Goal: Task Accomplishment & Management: Manage account settings

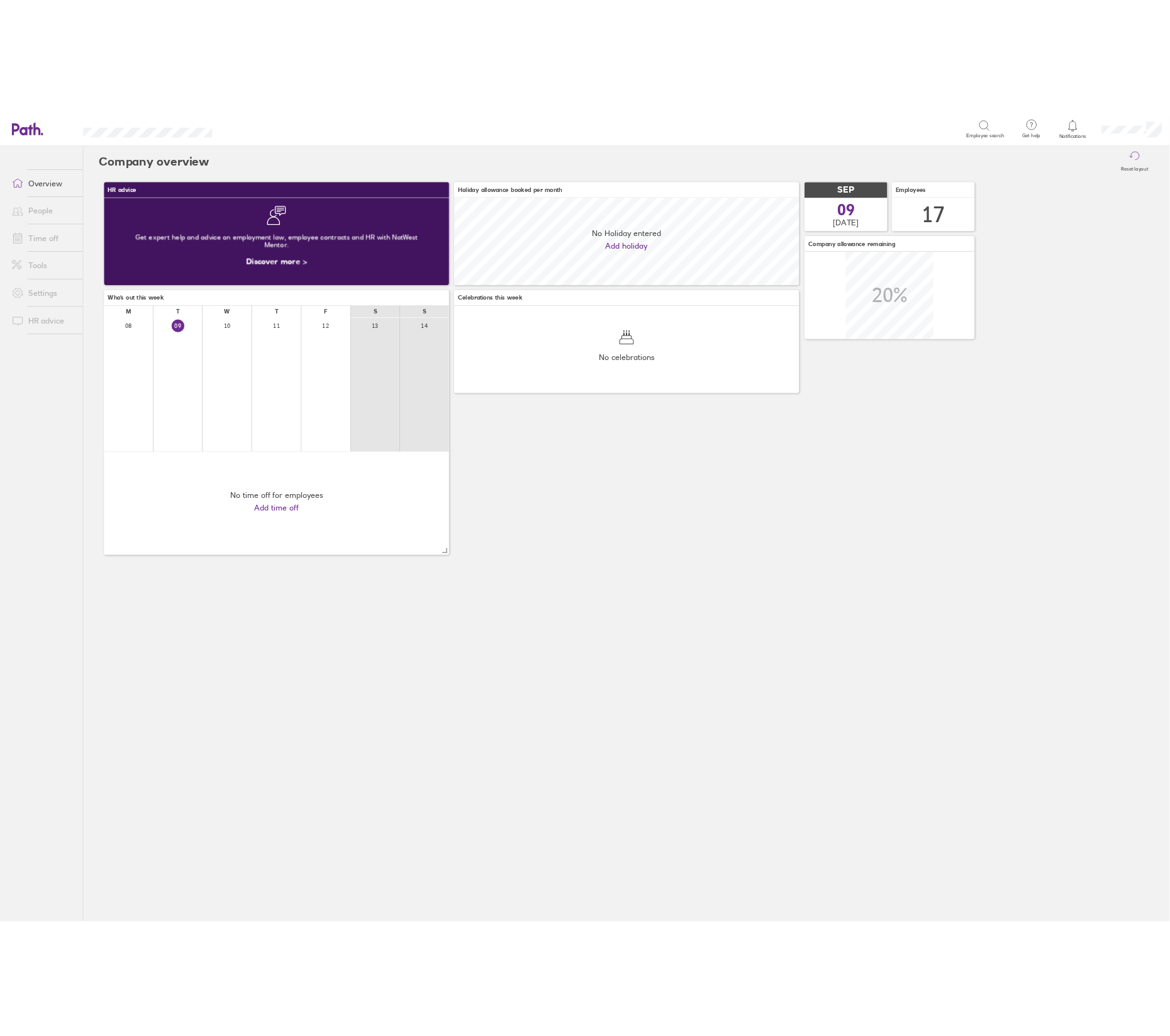
scroll to position [111, 443]
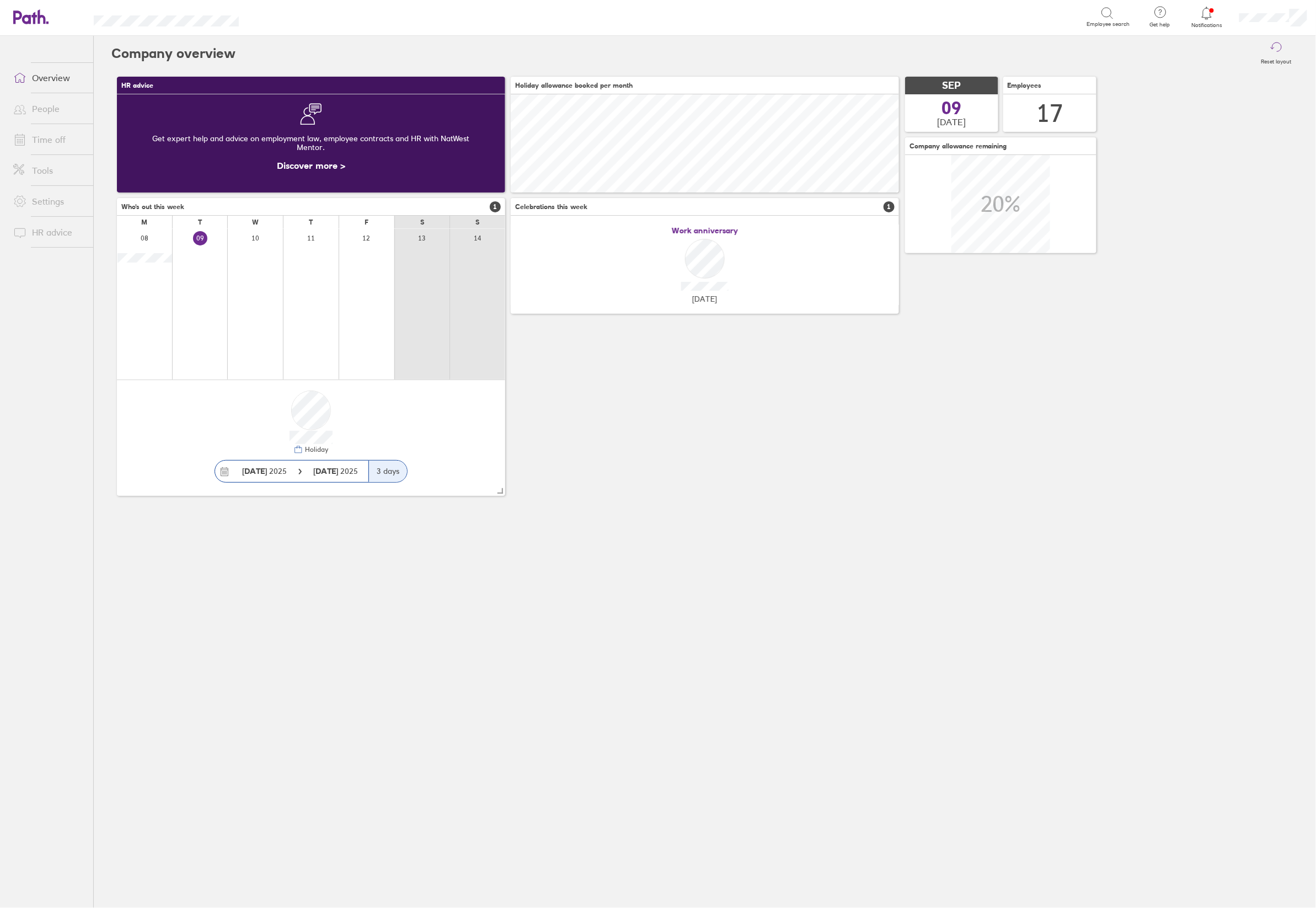
click at [1208, 14] on icon at bounding box center [1207, 13] width 13 height 13
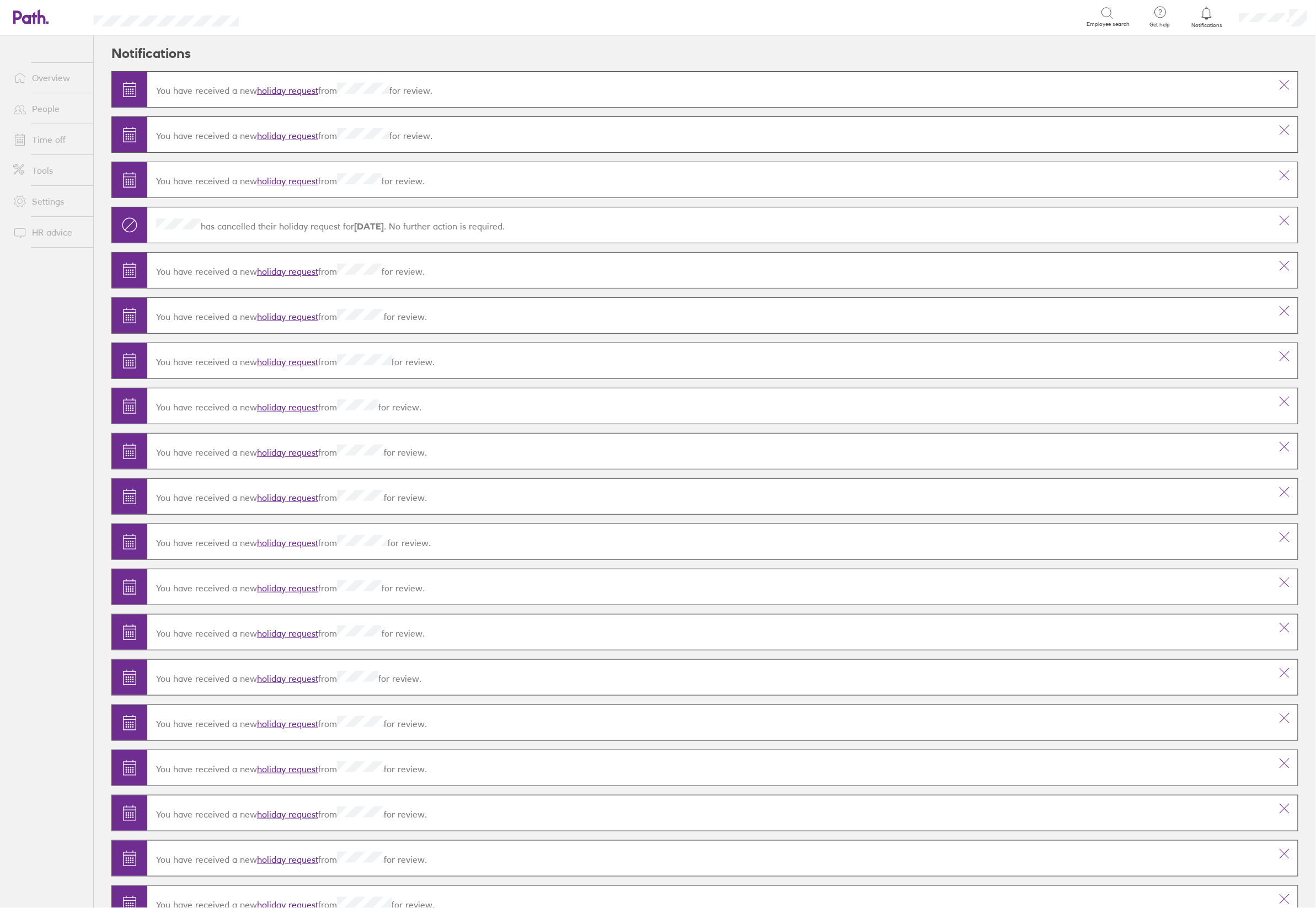
click at [283, 138] on link "holiday request" at bounding box center [287, 136] width 61 height 11
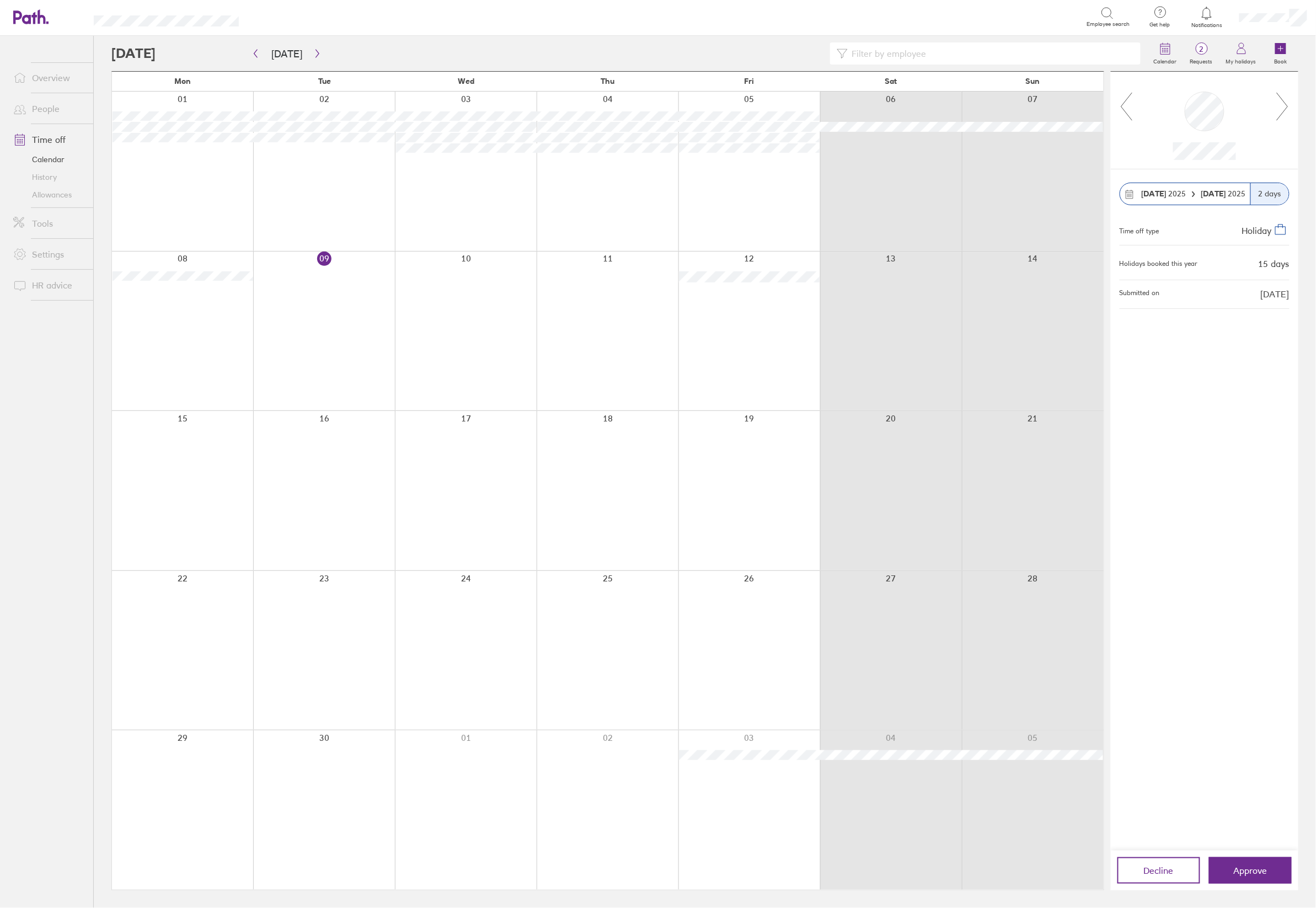
click at [1279, 109] on icon at bounding box center [1282, 107] width 14 height 30
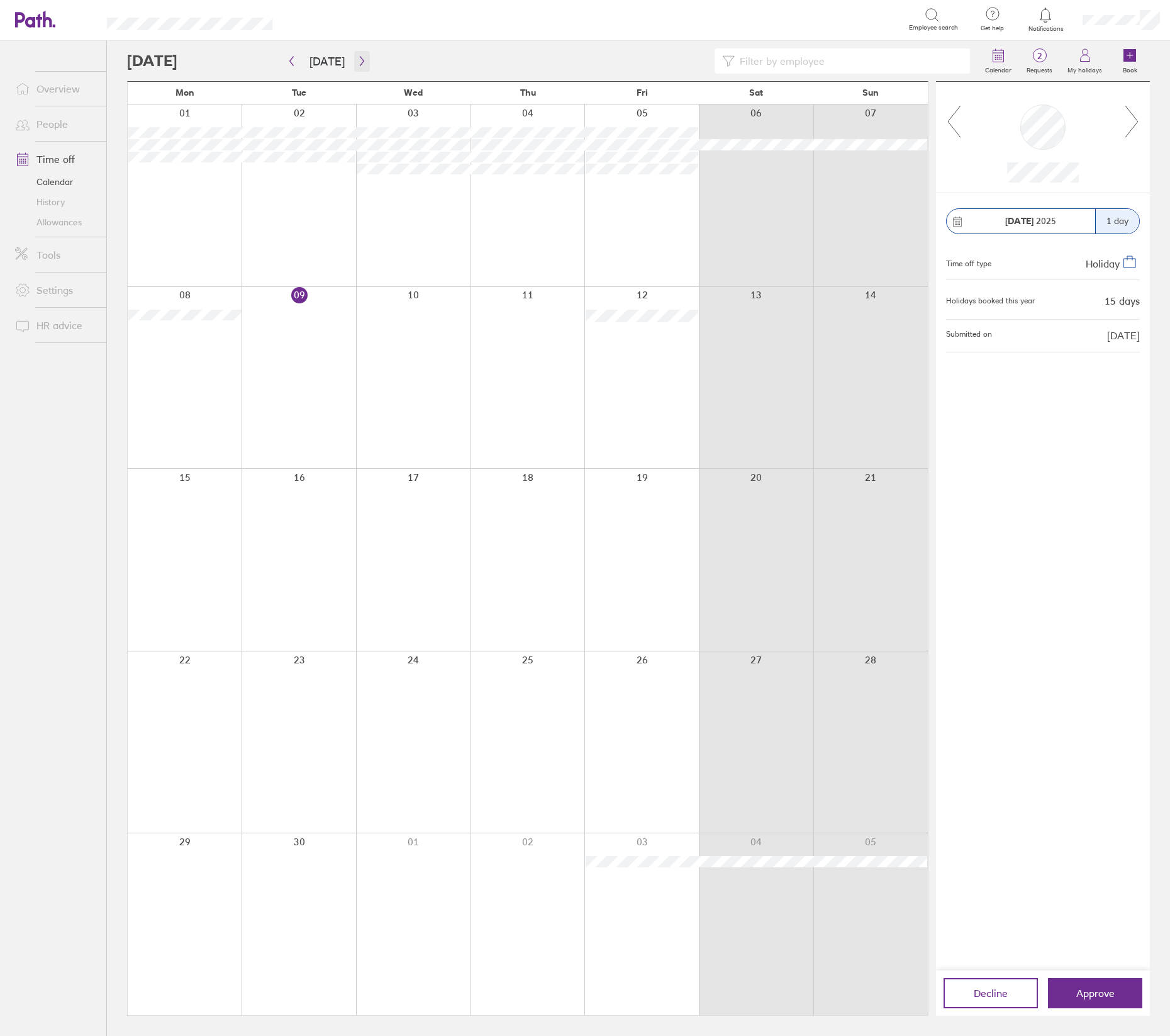
click at [357, 63] on icon "button" at bounding box center [362, 61] width 10 height 10
click at [360, 63] on icon "button" at bounding box center [362, 61] width 10 height 10
click at [55, 126] on link "People" at bounding box center [55, 124] width 101 height 25
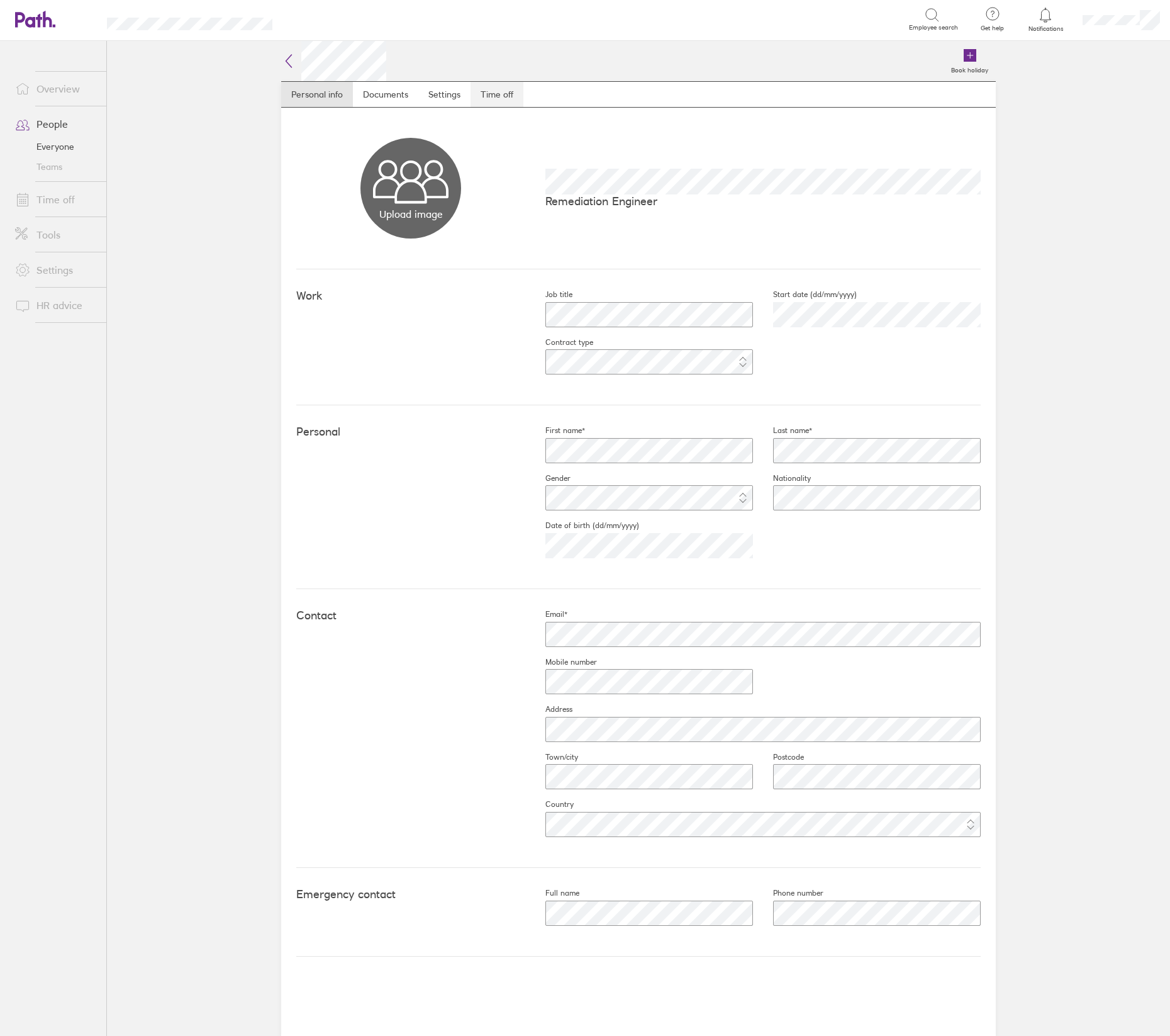
click at [499, 96] on link "Time off" at bounding box center [497, 94] width 53 height 25
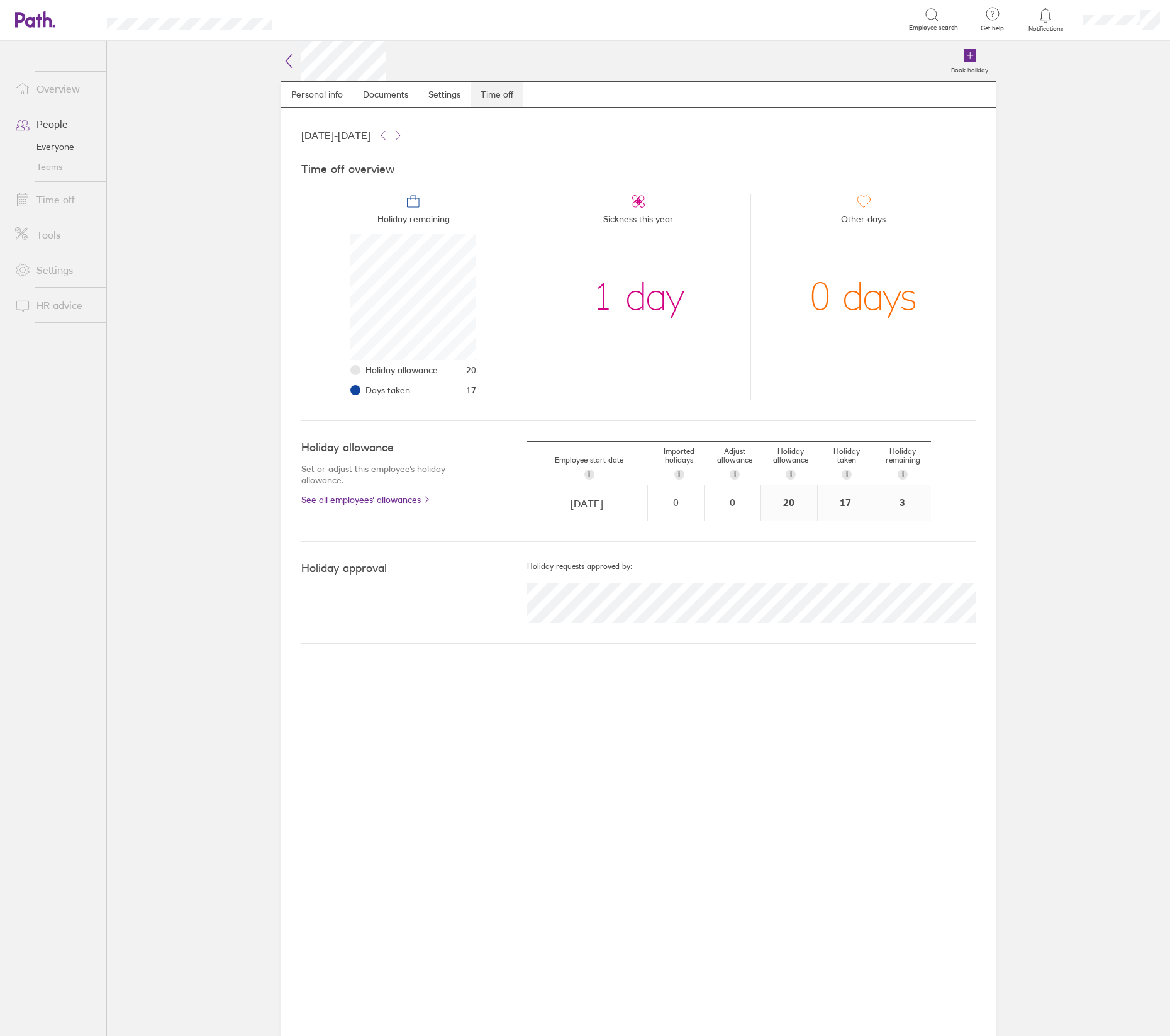
scroll to position [126, 126]
click at [290, 66] on icon at bounding box center [290, 60] width 6 height 13
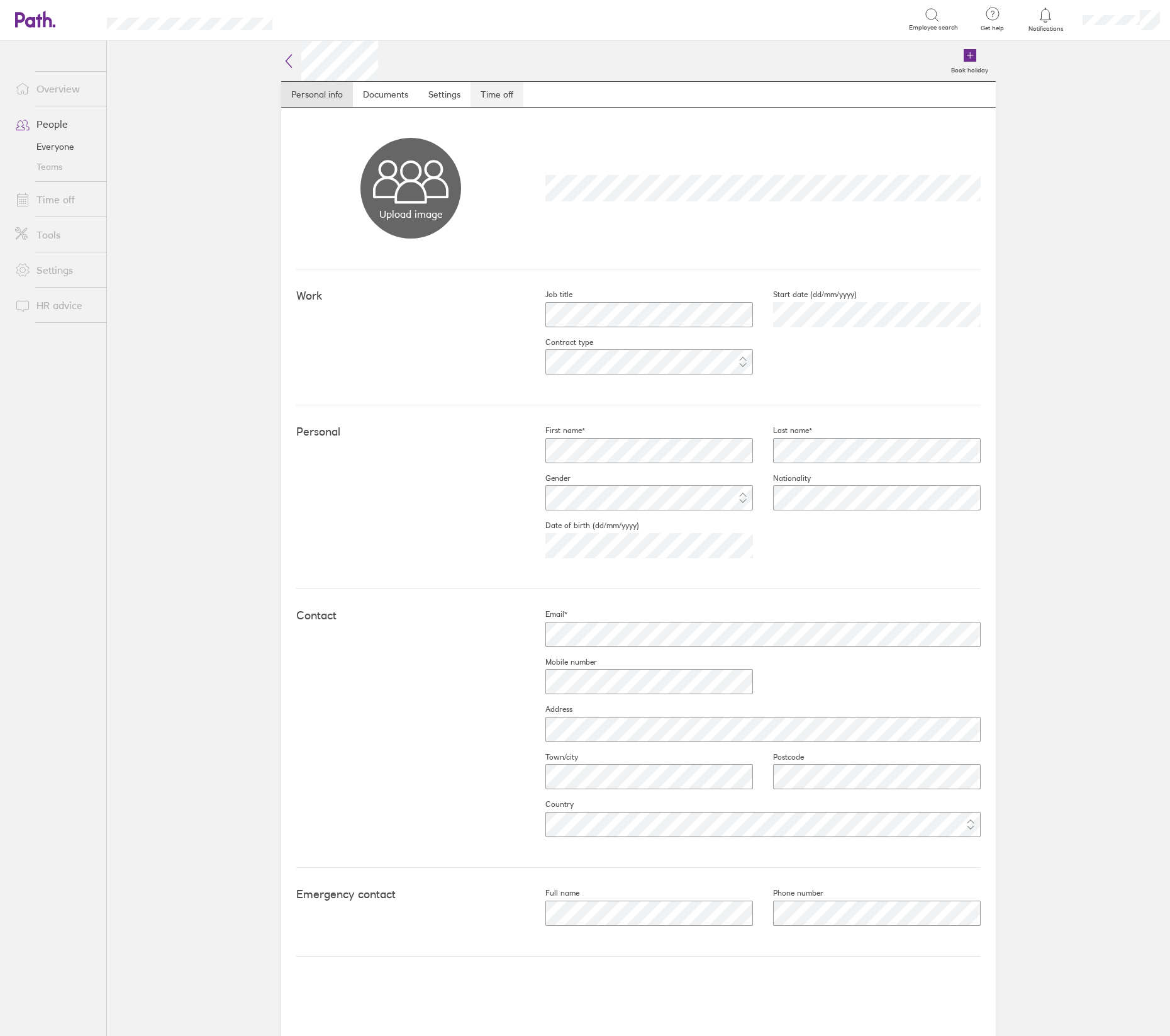
click at [510, 94] on link "Time off" at bounding box center [497, 94] width 53 height 25
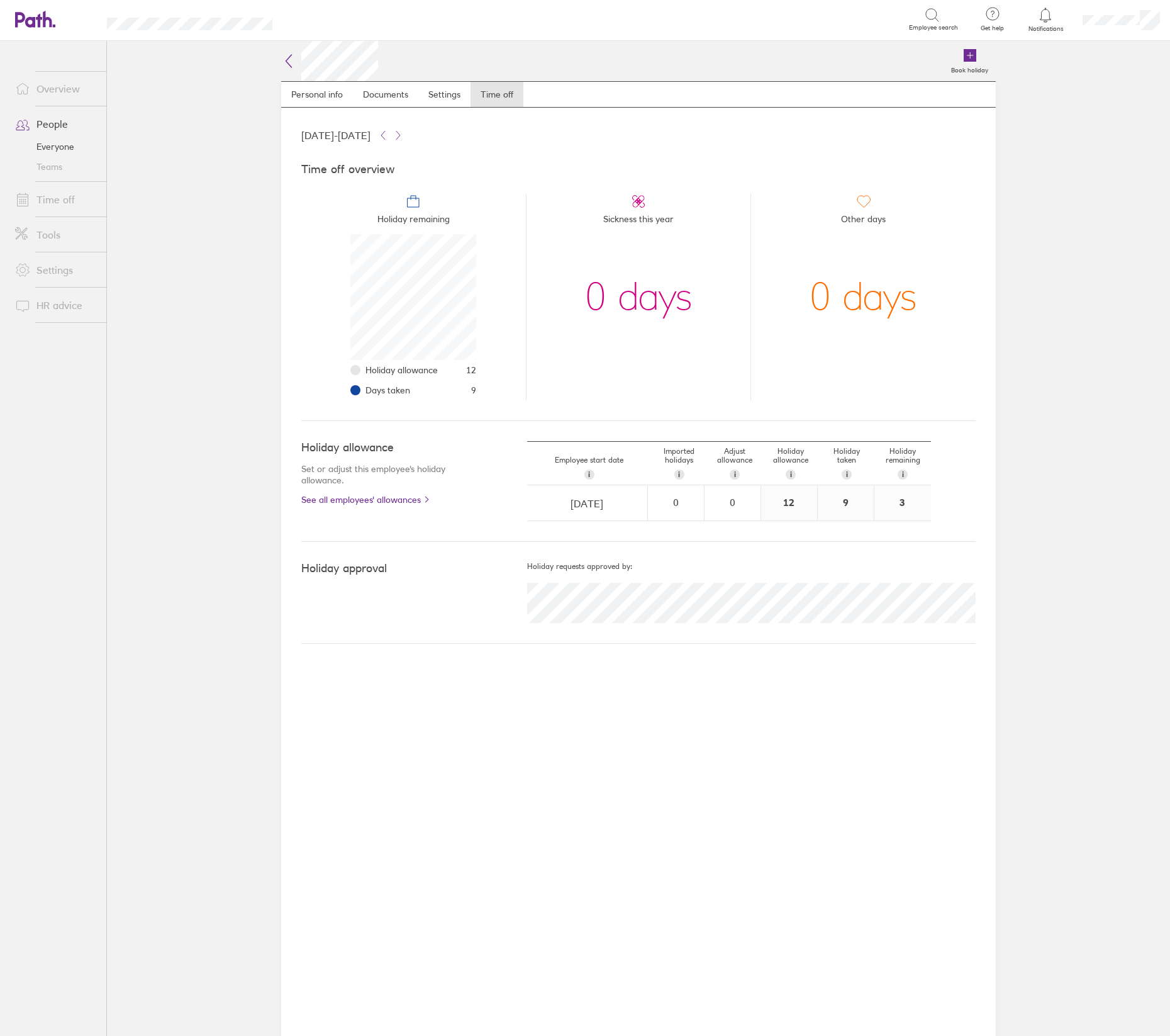
scroll to position [126, 126]
click at [54, 200] on link "Time off" at bounding box center [55, 200] width 101 height 25
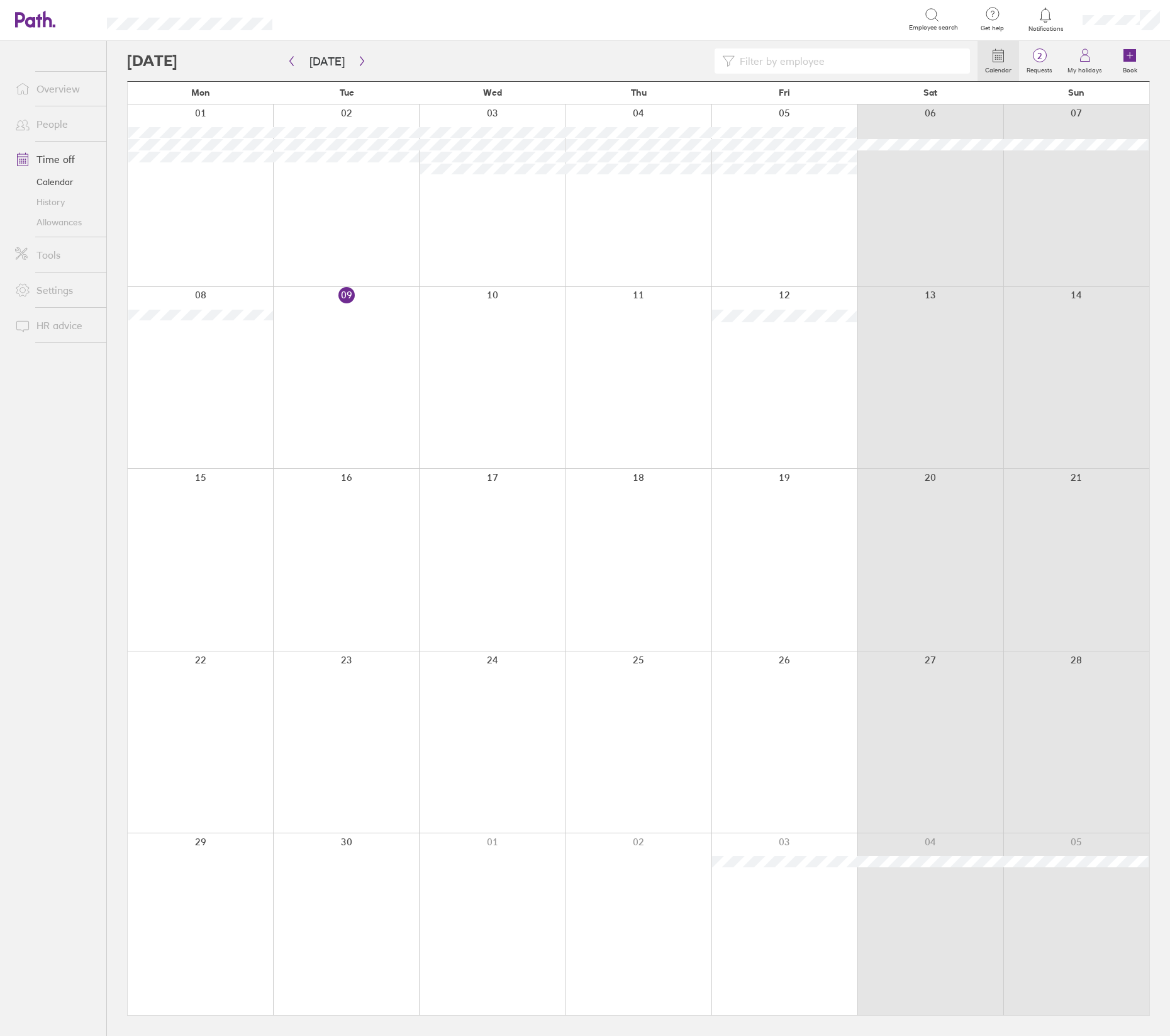
click at [357, 60] on icon "button" at bounding box center [362, 61] width 10 height 10
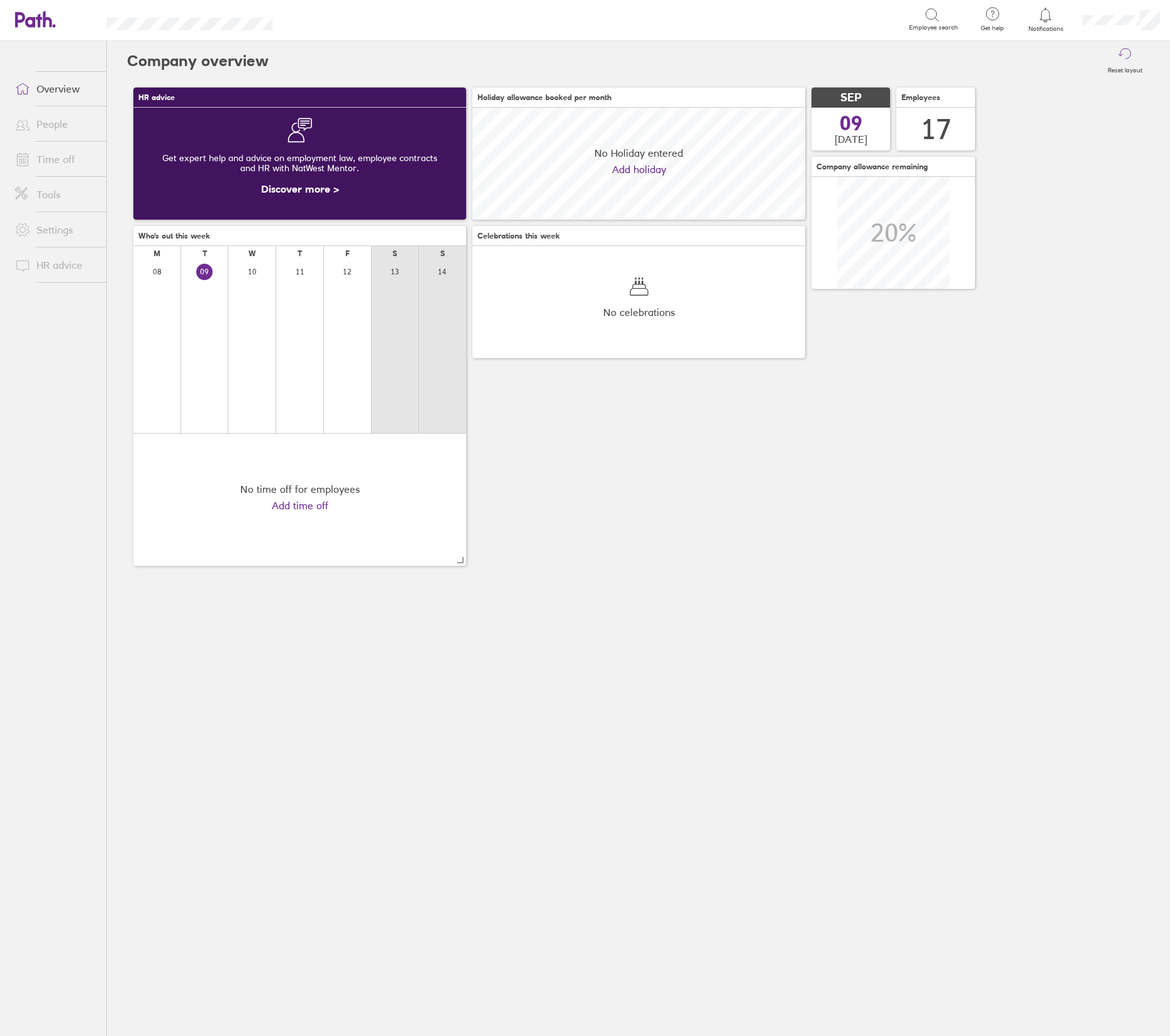
scroll to position [111, 333]
click at [1045, 18] on icon at bounding box center [1045, 15] width 15 height 15
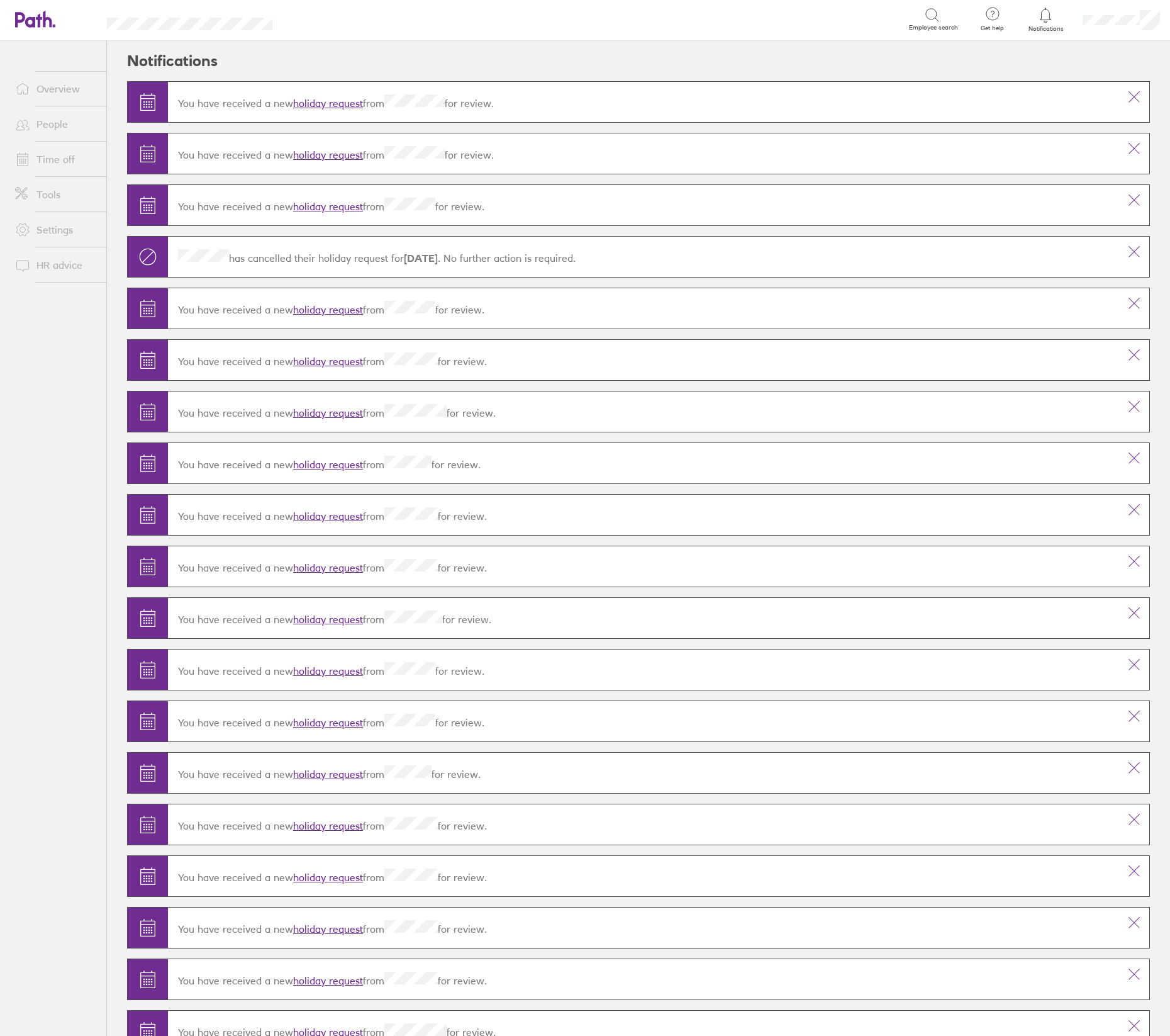
click at [350, 104] on link "holiday request" at bounding box center [328, 103] width 70 height 13
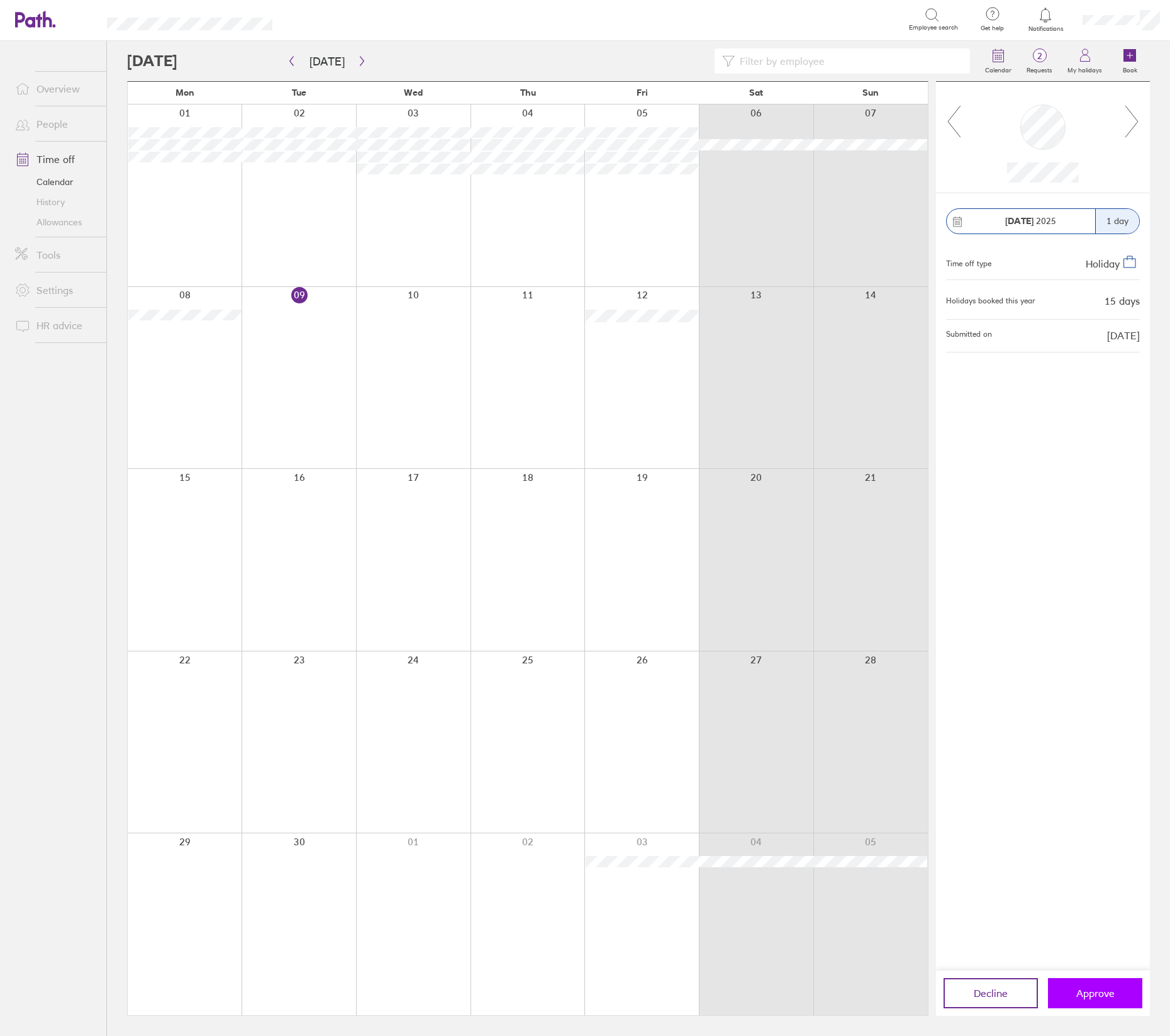
click at [1086, 995] on span "Approve" at bounding box center [1096, 993] width 38 height 11
